Goal: Information Seeking & Learning: Learn about a topic

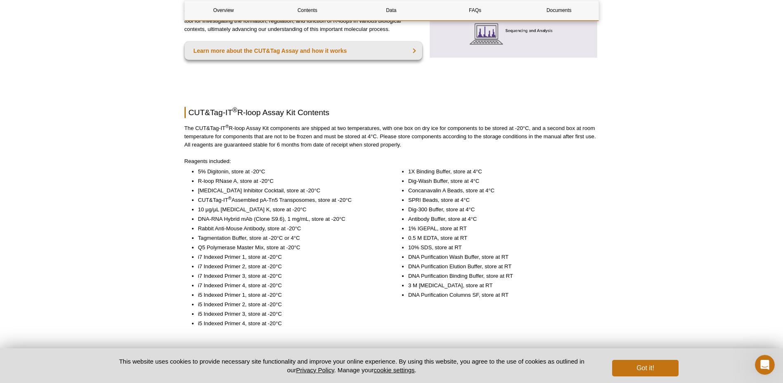
scroll to position [606, 0]
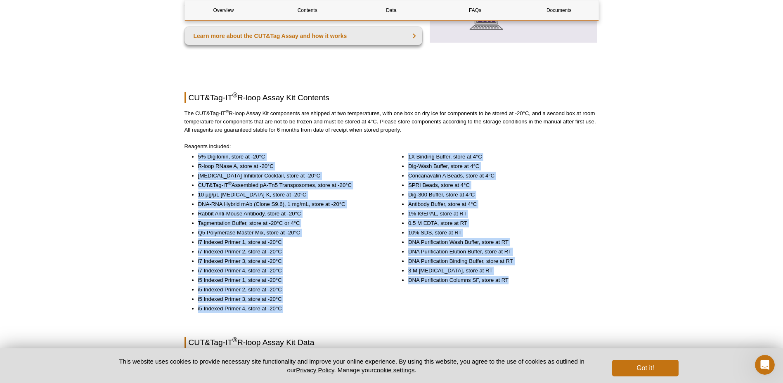
drag, startPoint x: 199, startPoint y: 147, endPoint x: 544, endPoint y: 291, distance: 373.4
click at [544, 291] on div "5% Digitonin, store at -20°C R-loop RNase A, store at -20°C [MEDICAL_DATA] Inhi…" at bounding box center [391, 237] width 414 height 168
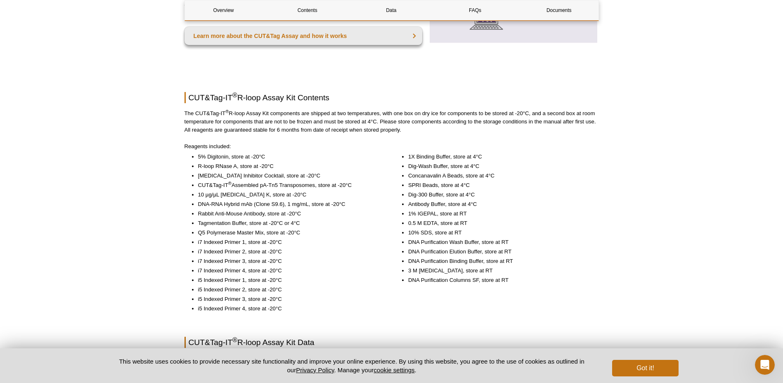
click at [347, 113] on p "The CUT&Tag-IT ® R-loop Assay Kit components are shipped at two temperatures, w…" at bounding box center [391, 121] width 414 height 25
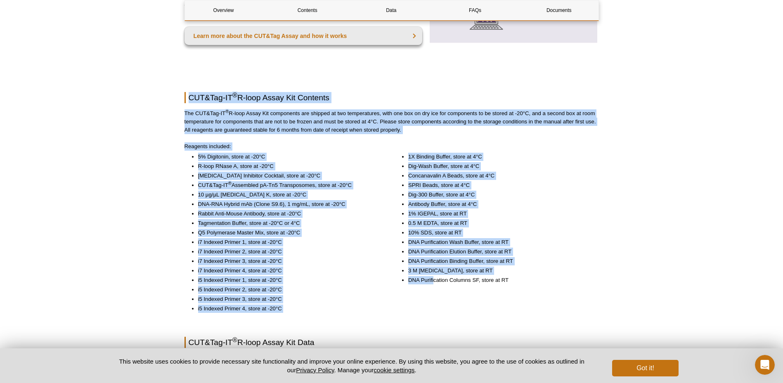
drag, startPoint x: 434, startPoint y: 304, endPoint x: 161, endPoint y: 80, distance: 353.2
copy div "LOR&Ips-DO ® S-amet Conse Adi Elitsedd Eiu TEM&Inc-UT ® L-etdo Magna Ali enimad…"
click at [284, 219] on li "Tagmentation Buffer, store at -20°C or 4°C" at bounding box center [289, 223] width 182 height 8
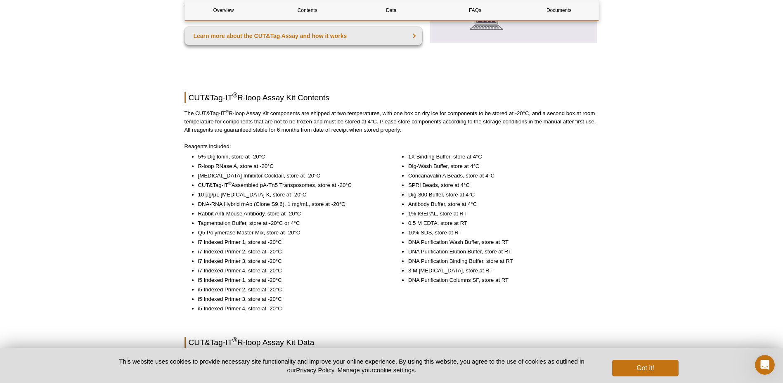
click at [297, 229] on li "Q5 Polymerase Master Mix, store at -20°C" at bounding box center [289, 233] width 182 height 8
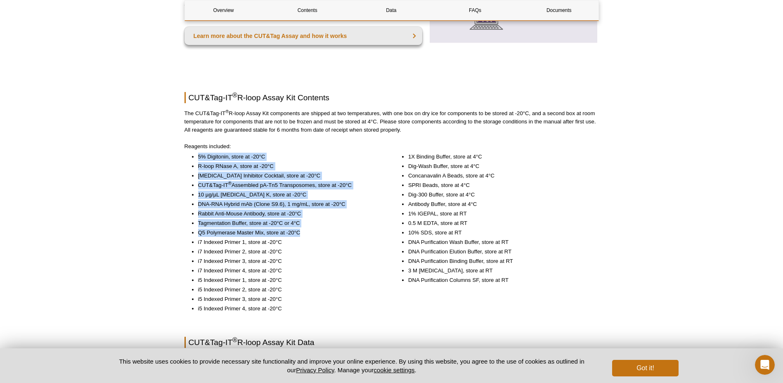
drag, startPoint x: 308, startPoint y: 220, endPoint x: 197, endPoint y: 150, distance: 131.3
click at [197, 153] on ul "5% Digitonin, store at -20°C R-loop RNase A, store at -20°C [MEDICAL_DATA] Inhi…" at bounding box center [282, 233] width 196 height 160
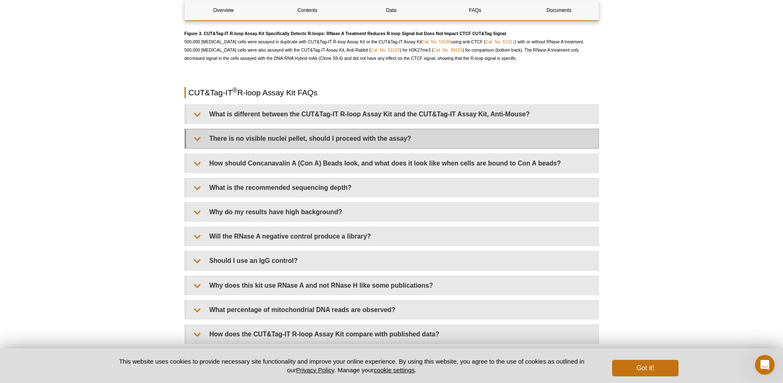
scroll to position [1679, 0]
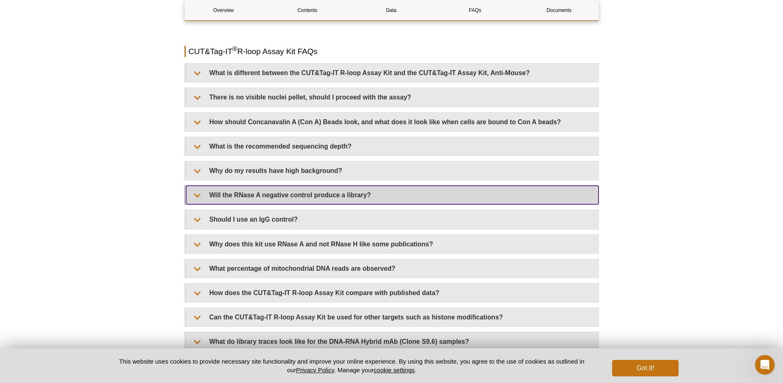
click at [437, 186] on summary "Will the RNase A negative control produce a library?" at bounding box center [392, 195] width 412 height 19
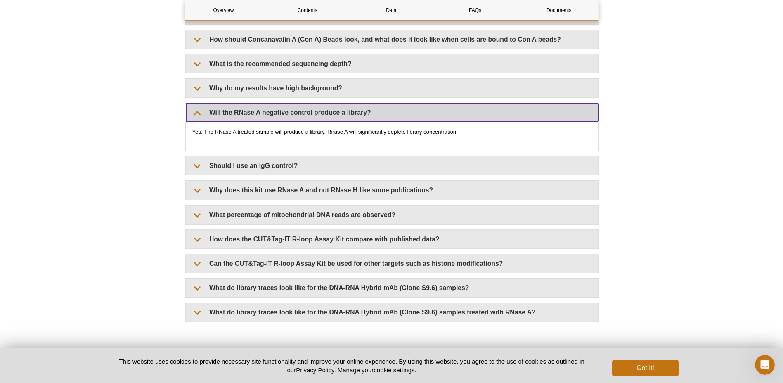
scroll to position [1803, 0]
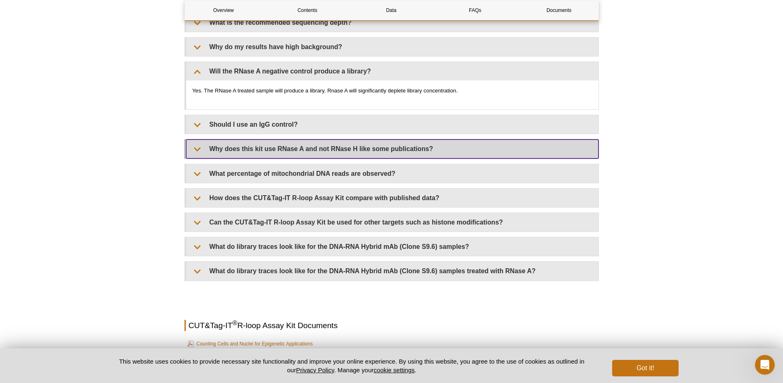
click at [466, 139] on summary "Why does this kit use RNase A and not RNase H like some publications?" at bounding box center [392, 148] width 412 height 19
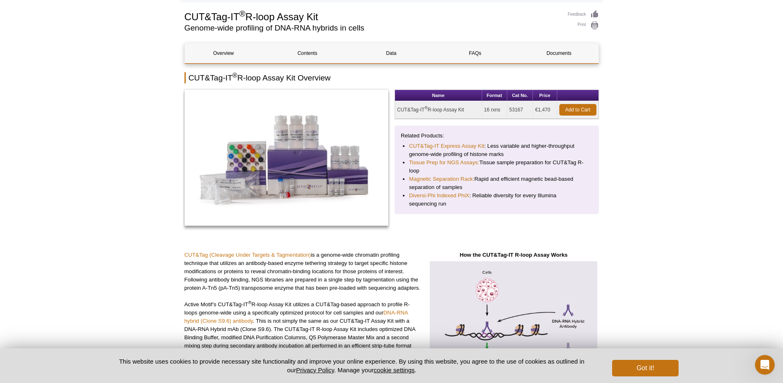
scroll to position [0, 0]
